Goal: Check status: Check status

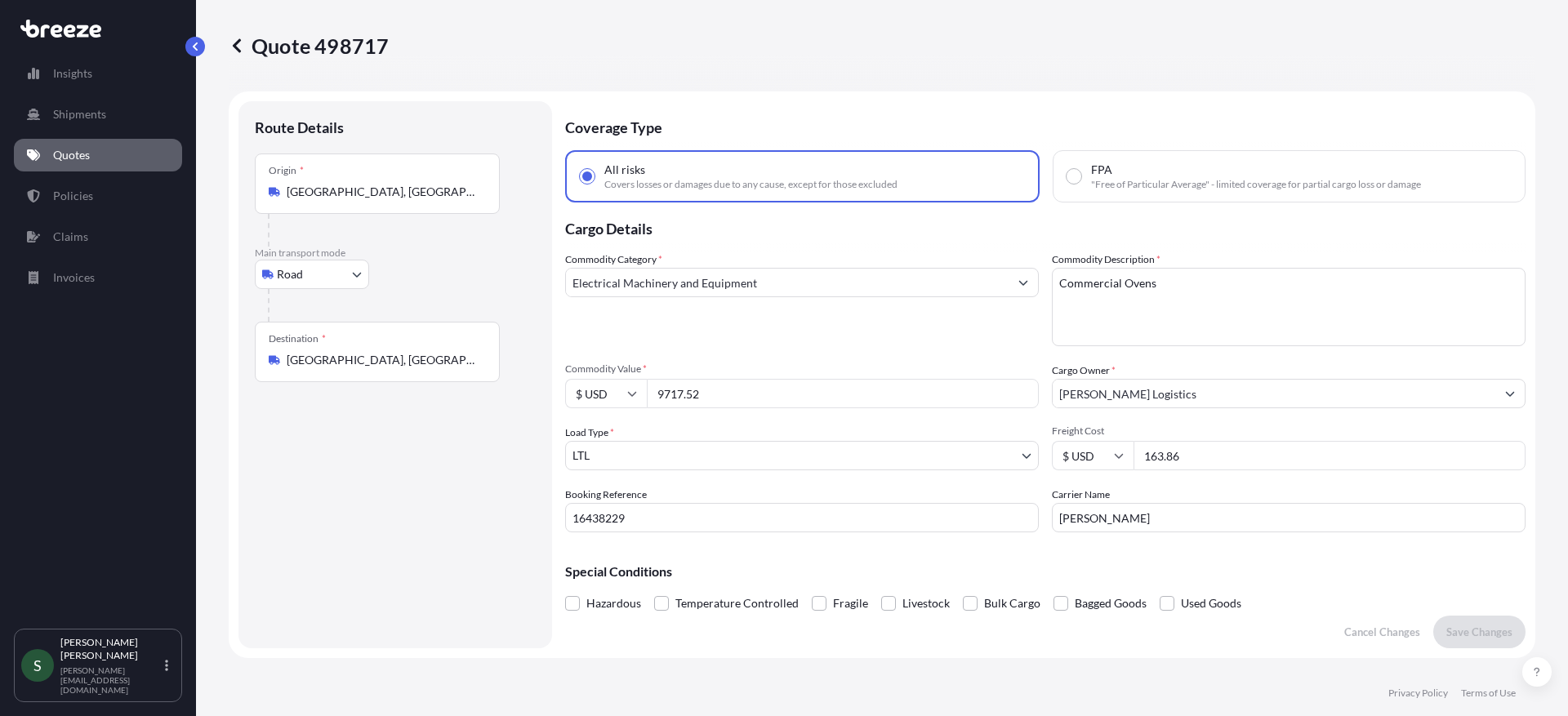
select select "Road"
select select "1"
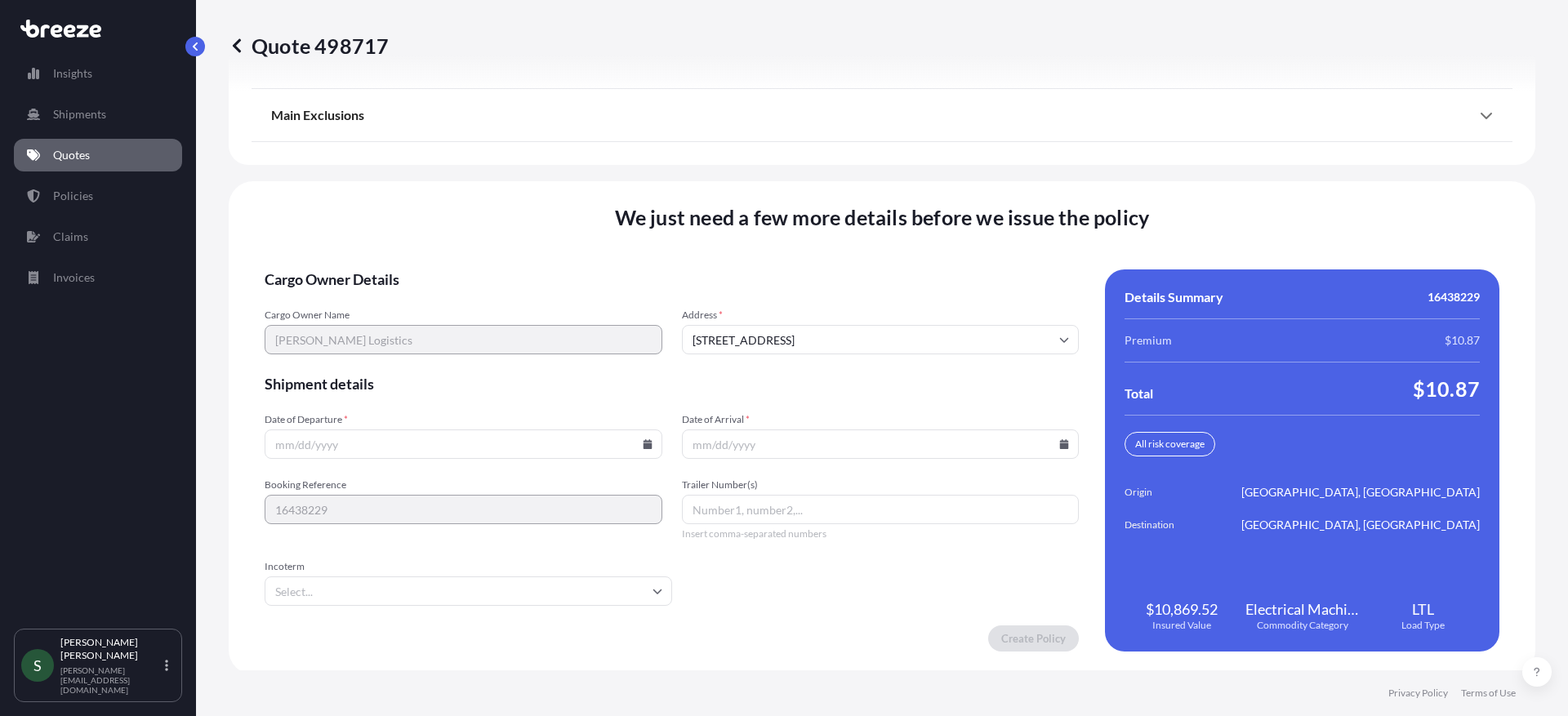
scroll to position [2134, 0]
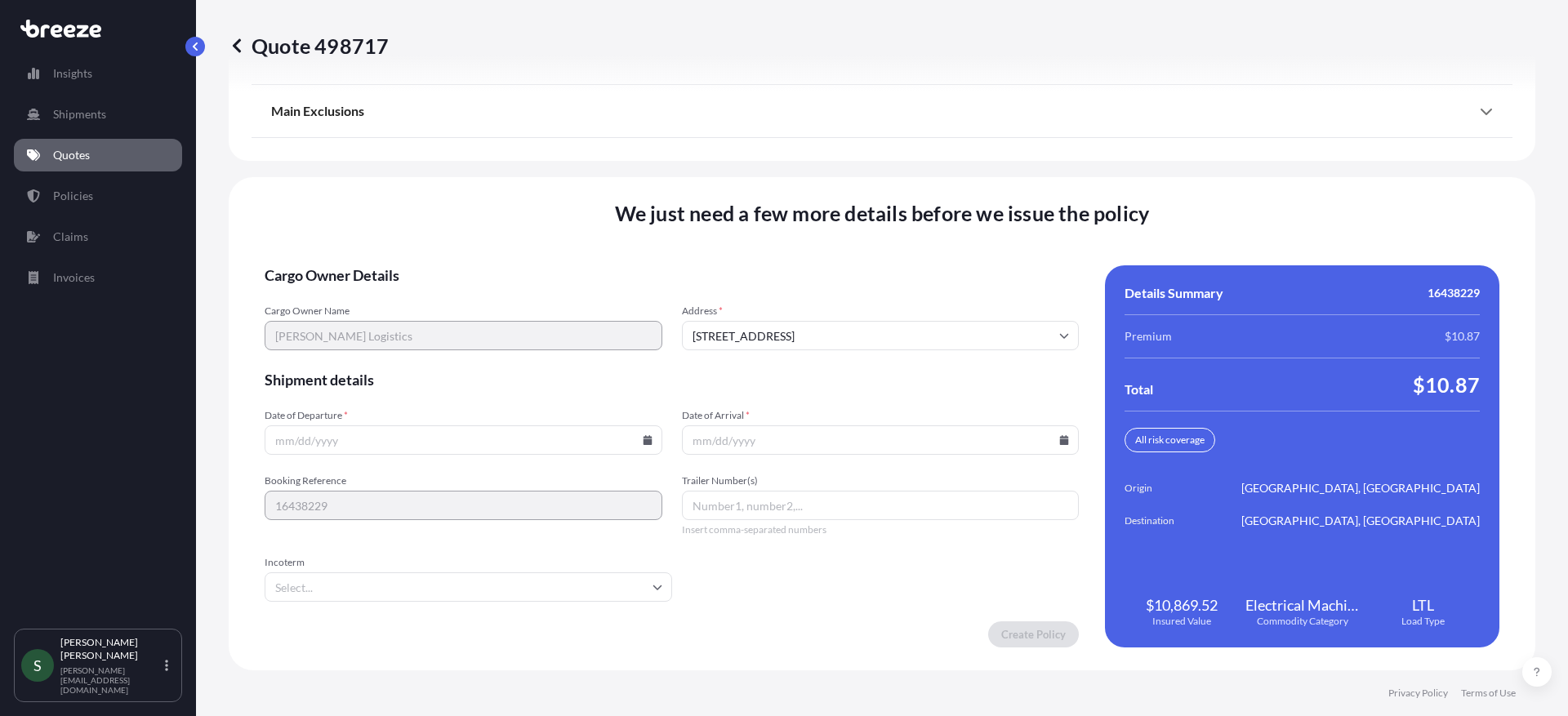
click at [648, 439] on icon at bounding box center [648, 440] width 10 height 10
click at [465, 265] on button "11" at bounding box center [461, 263] width 26 height 26
type input "[DATE]"
click at [1060, 439] on icon at bounding box center [1064, 440] width 9 height 10
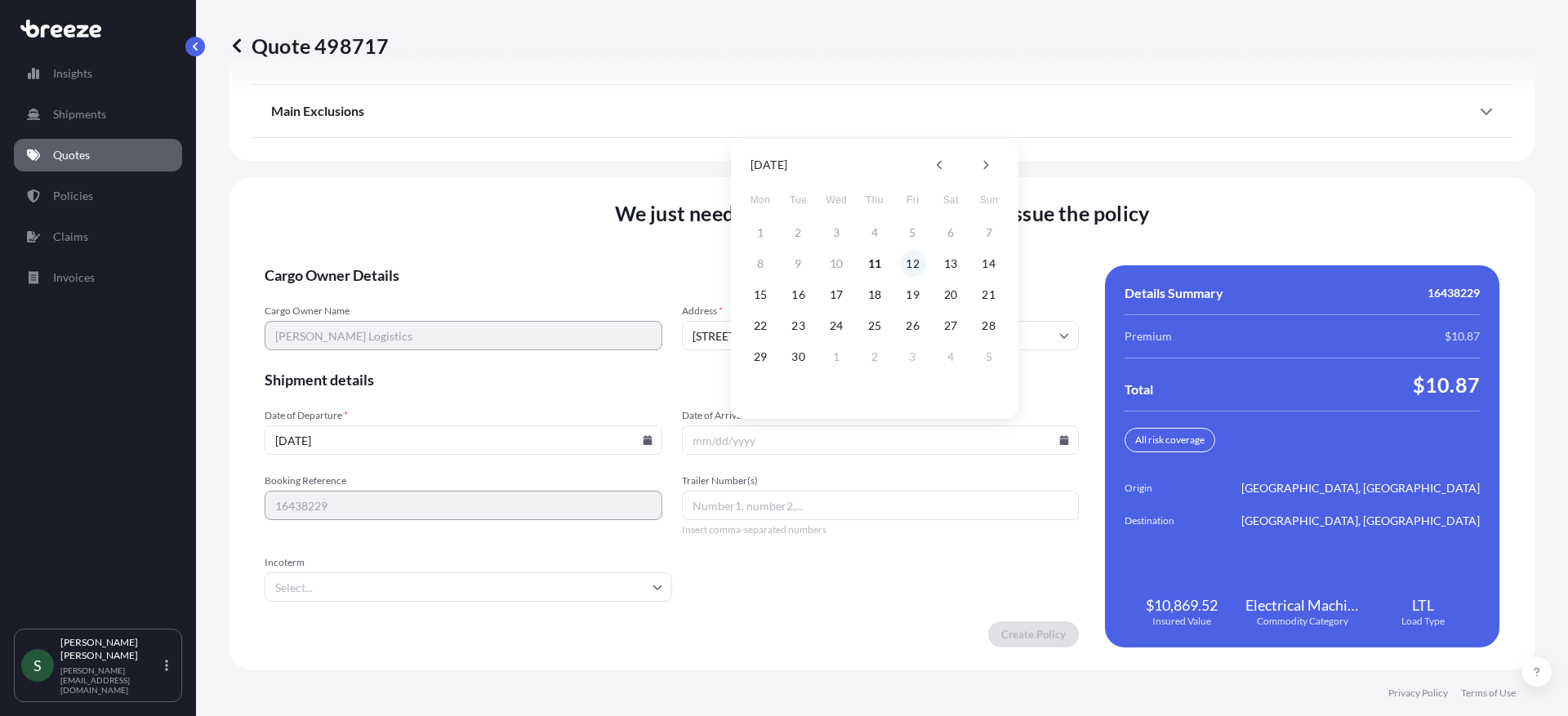
click at [915, 266] on button "12" at bounding box center [912, 263] width 26 height 26
type input "[DATE]"
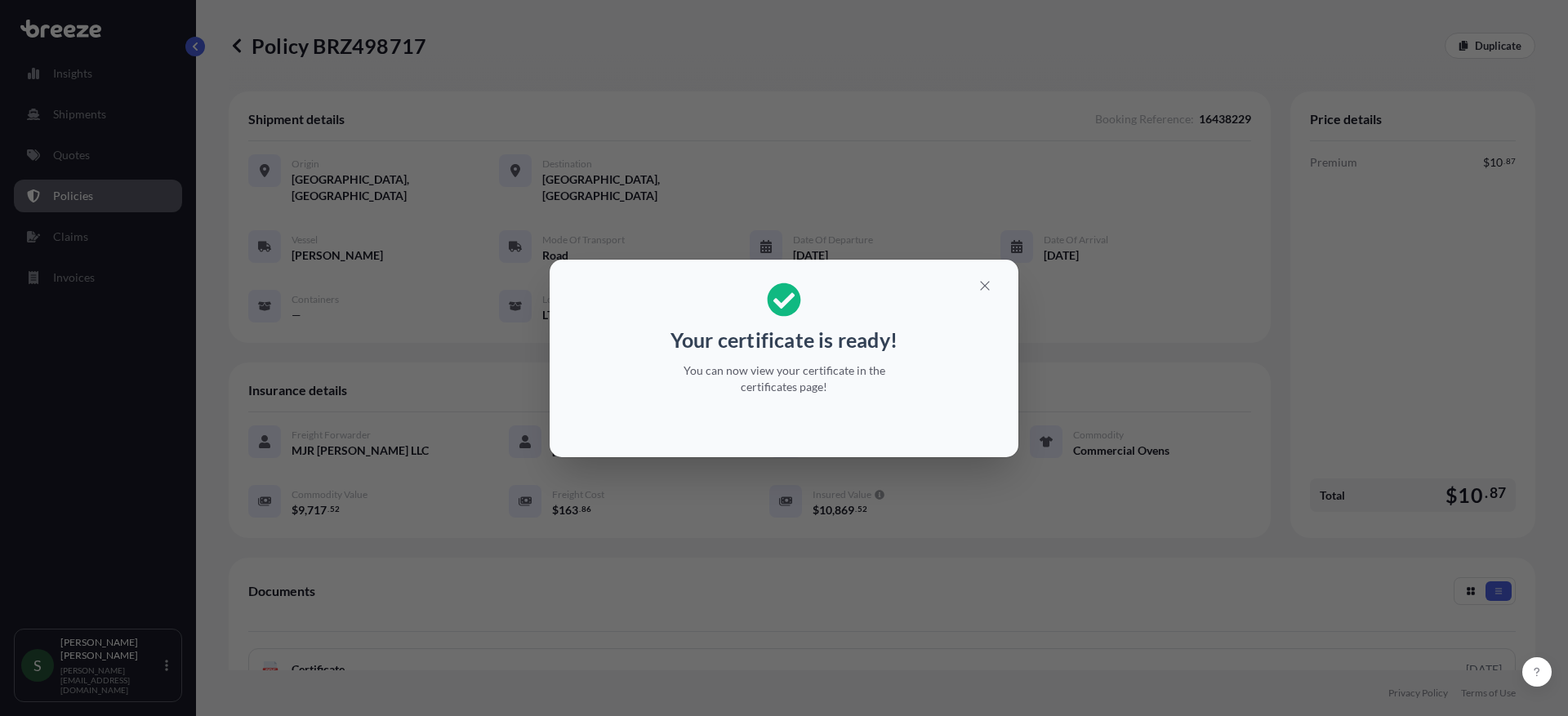
click at [985, 284] on icon "button" at bounding box center [984, 285] width 9 height 9
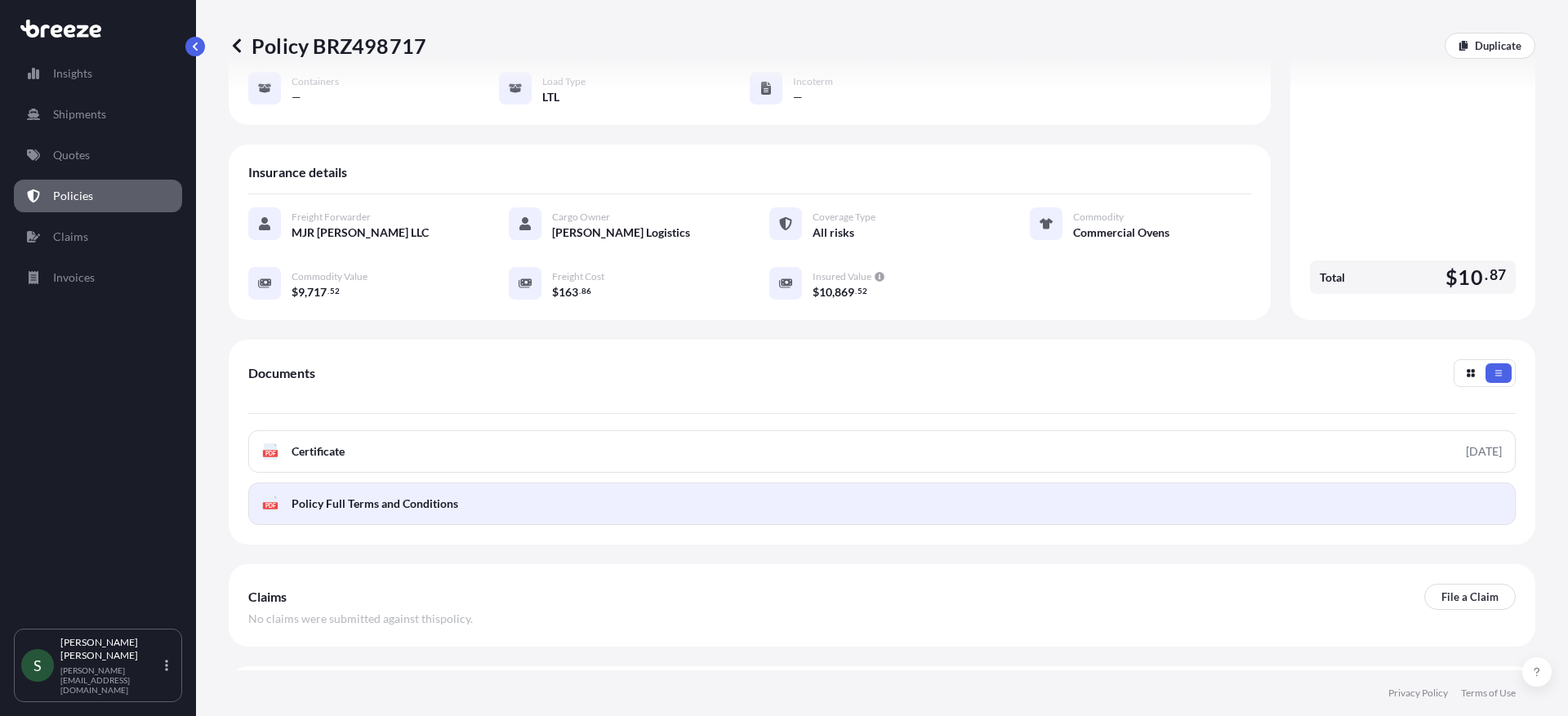
scroll to position [250, 0]
